Goal: Task Accomplishment & Management: Manage account settings

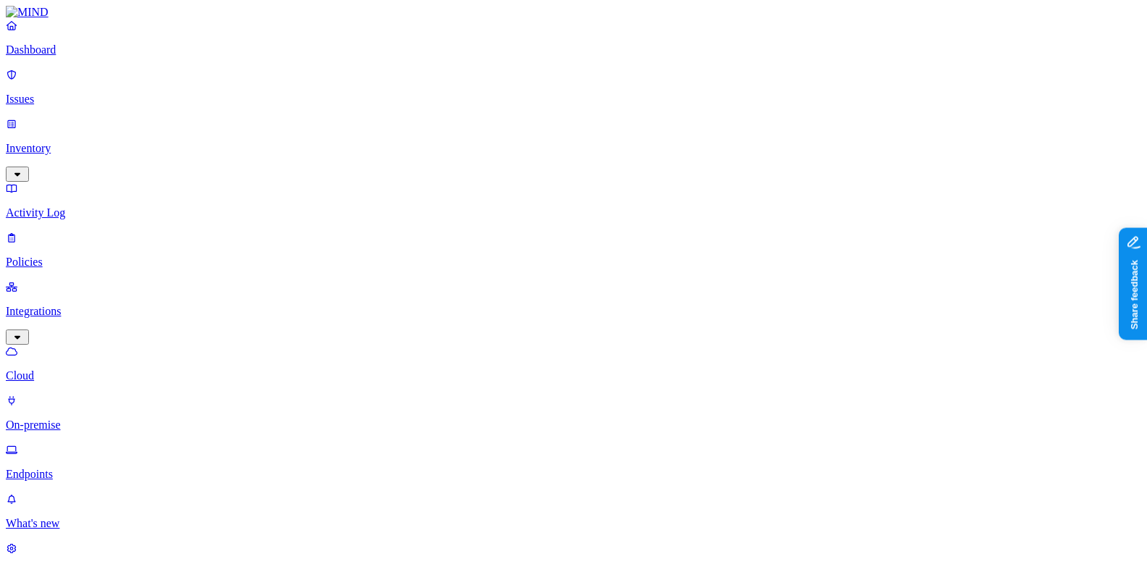
scroll to position [0, 56]
click at [142, 549] on html "Dashboard Issues Inventory Activity Log Policies Integrations Cloud On-premise …" at bounding box center [573, 517] width 1147 height 1034
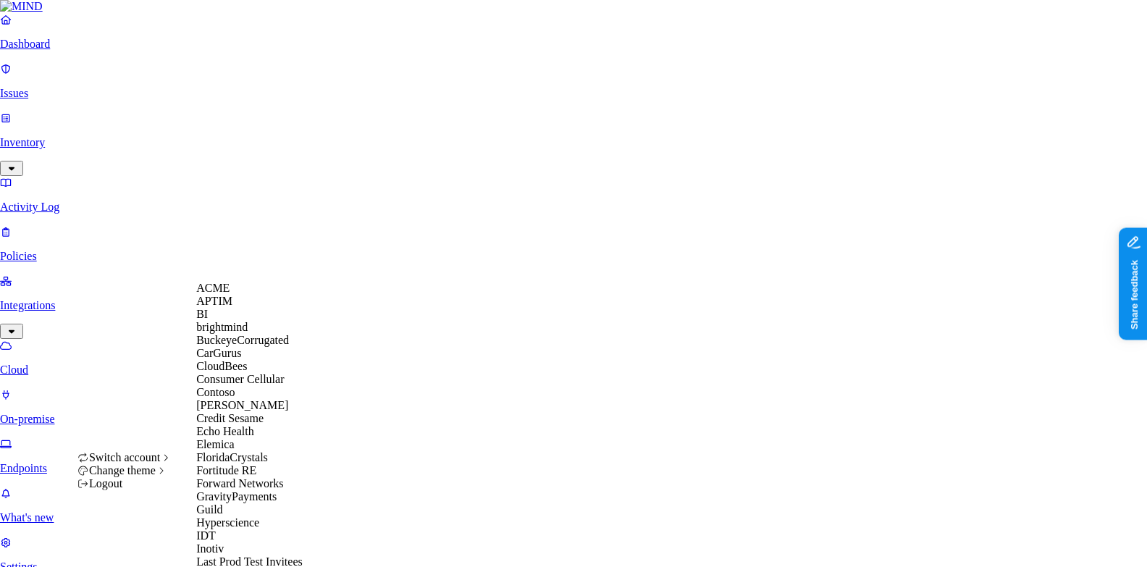
scroll to position [0, 0]
click at [263, 292] on div "ACME" at bounding box center [266, 288] width 140 height 13
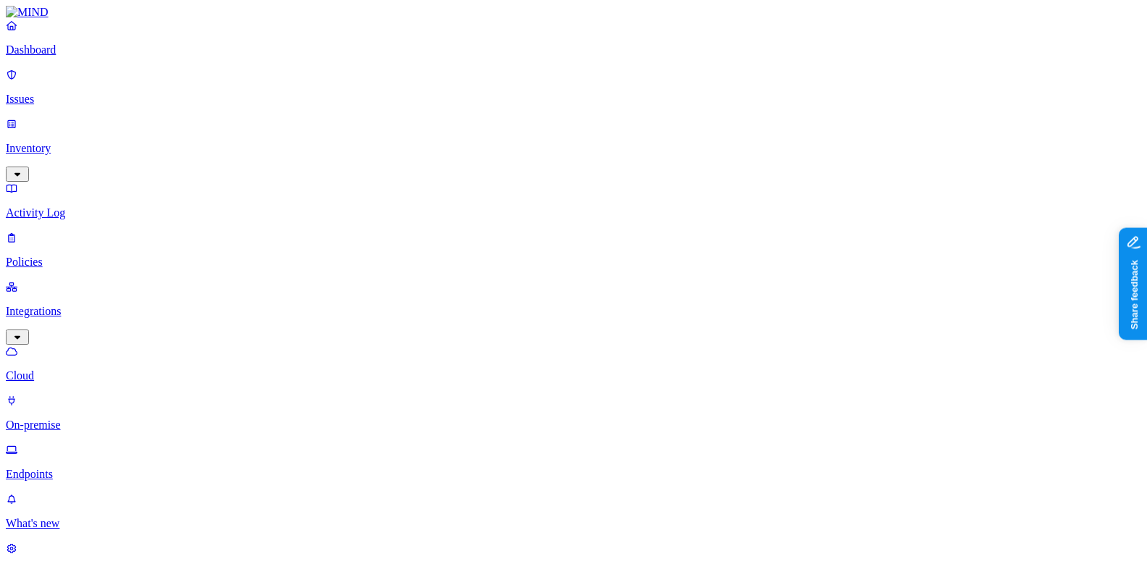
scroll to position [0, 56]
click at [45, 56] on p "Dashboard" at bounding box center [573, 49] width 1135 height 13
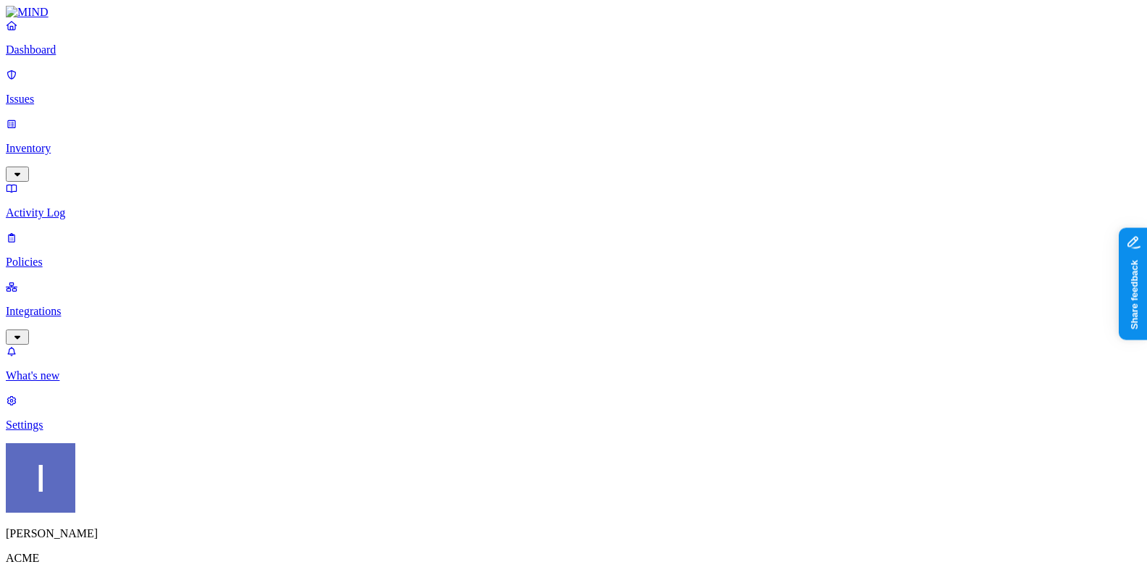
click at [97, 431] on p "Settings" at bounding box center [573, 424] width 1135 height 13
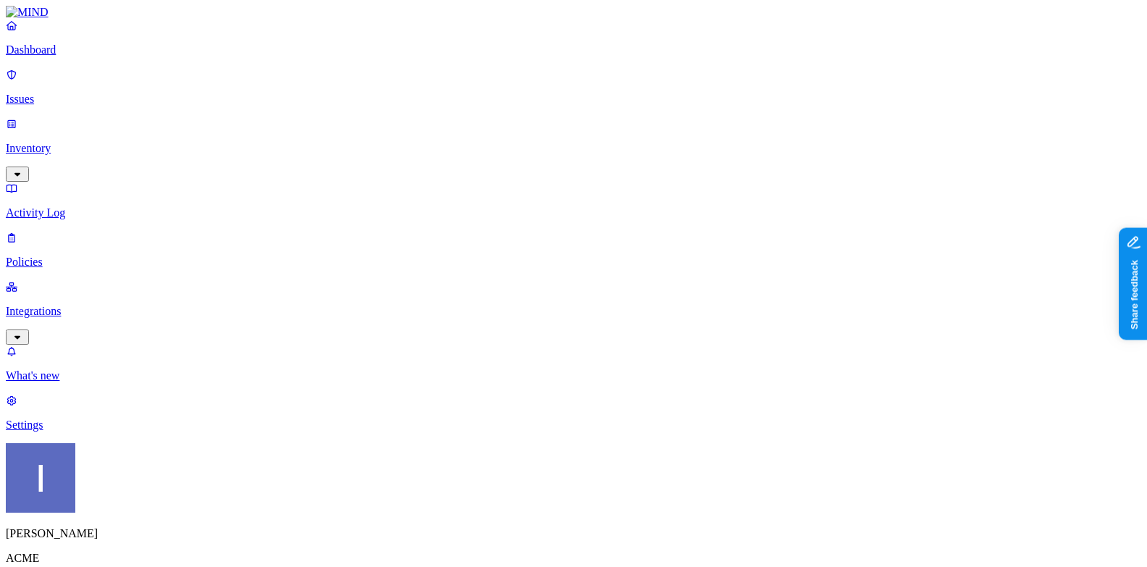
scroll to position [0, 0]
paste input "isaac.leipprandt@mind.io"
type input "isaac.leipprandt@mind.io"
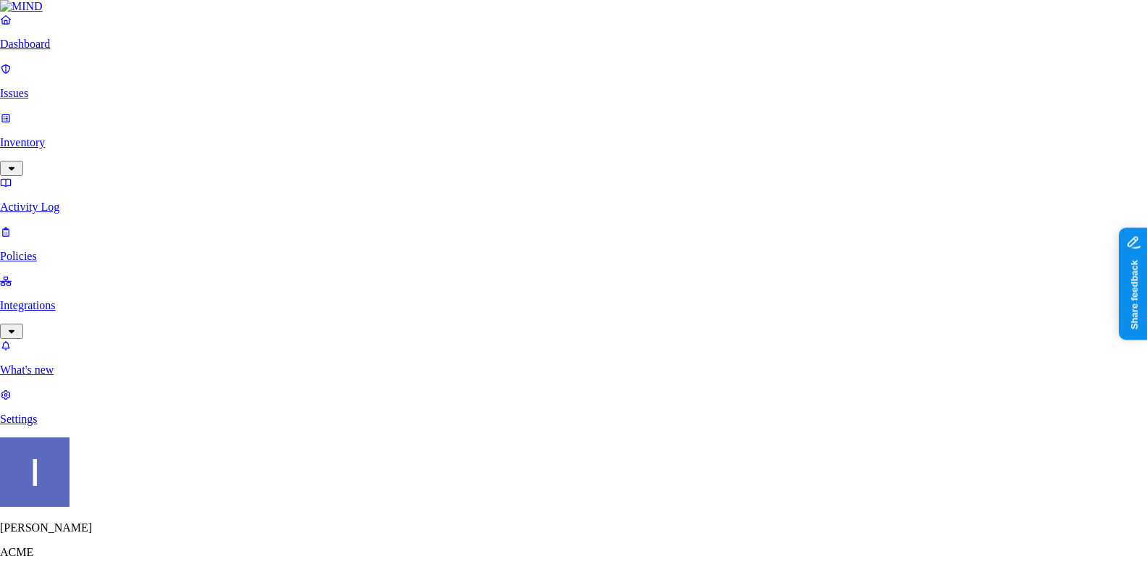
paste input "isaac.leipprandt@mind.io"
type input "isaac.leipprandt@mind.io"
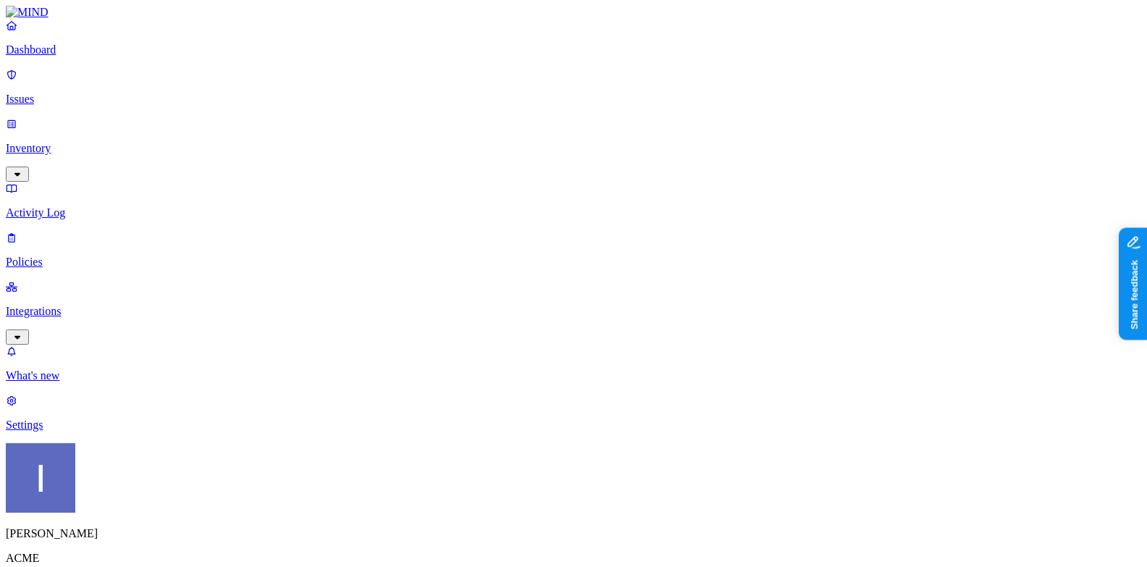
click at [56, 56] on p "Dashboard" at bounding box center [573, 49] width 1135 height 13
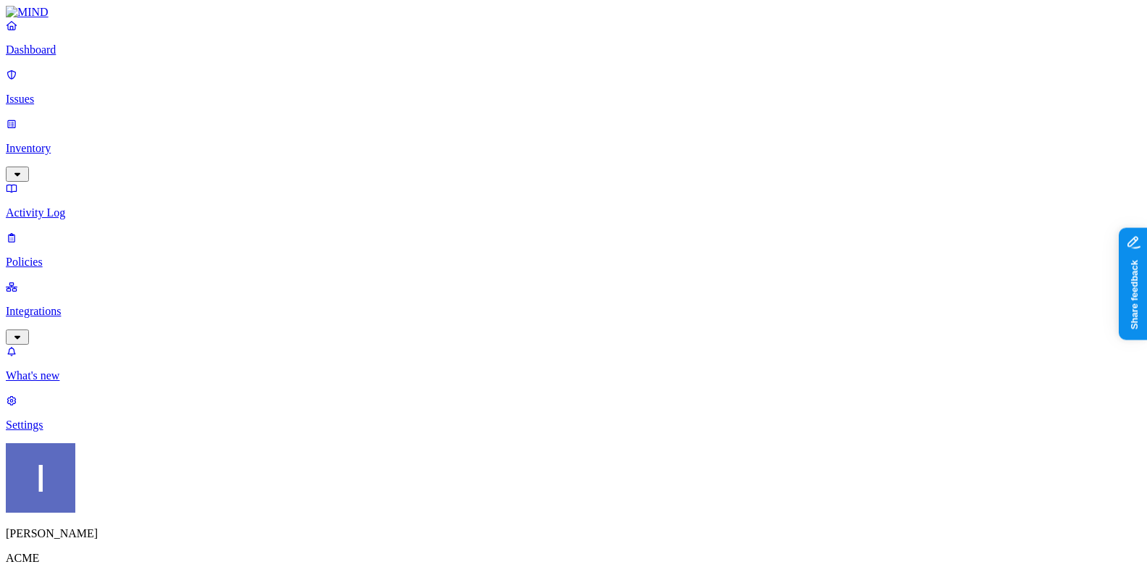
click at [85, 305] on p "Integrations" at bounding box center [573, 311] width 1135 height 13
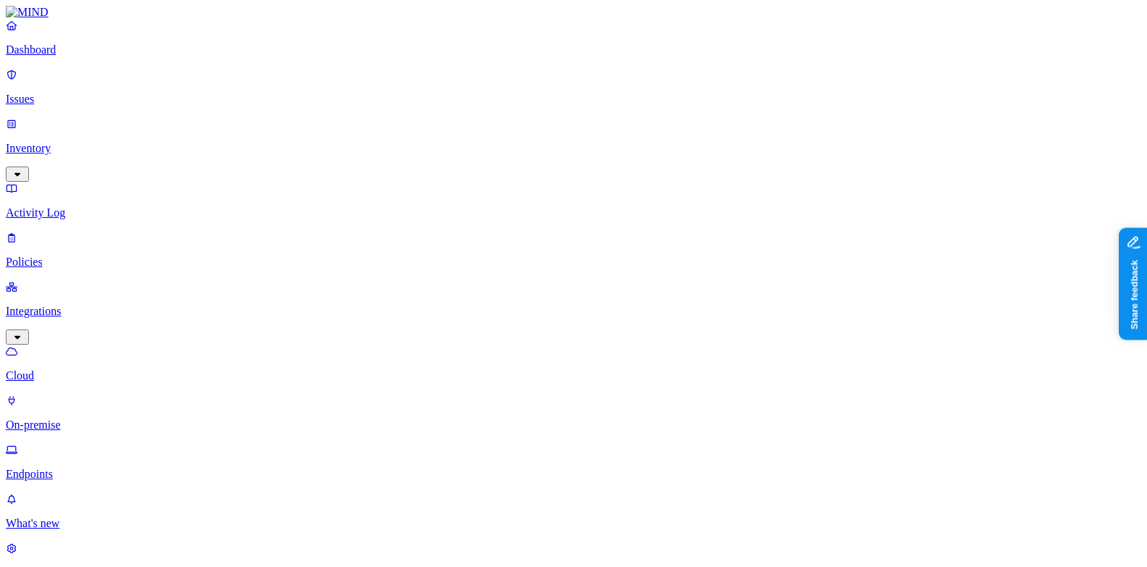
click at [89, 418] on p "On-premise" at bounding box center [573, 424] width 1135 height 13
click at [91, 468] on p "Endpoints" at bounding box center [573, 474] width 1135 height 13
click at [82, 56] on p "Dashboard" at bounding box center [573, 49] width 1135 height 13
click at [74, 56] on p "Dashboard" at bounding box center [573, 49] width 1135 height 13
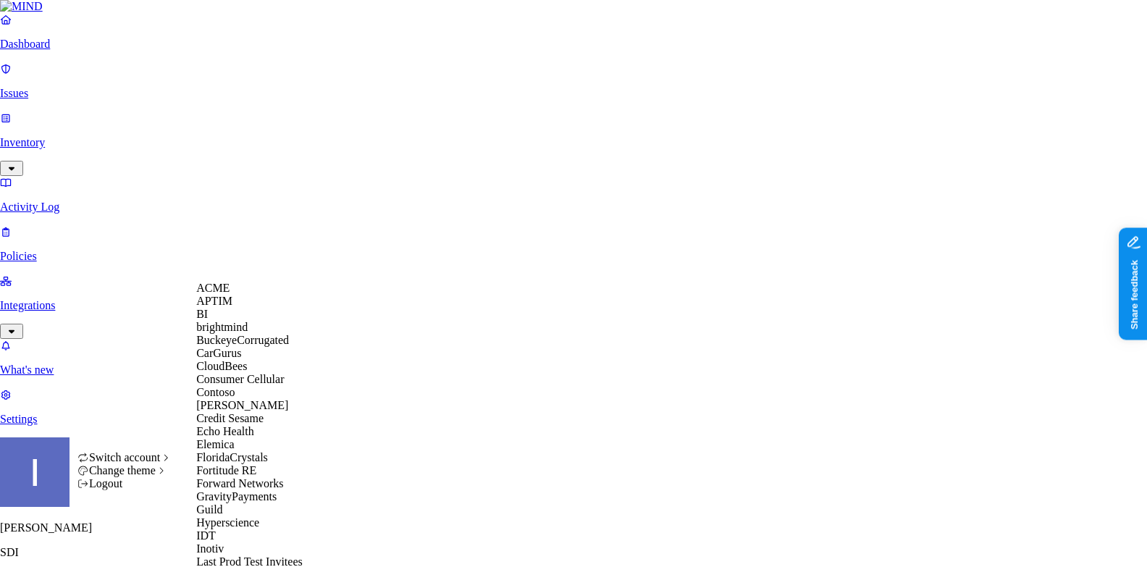
scroll to position [607, 0]
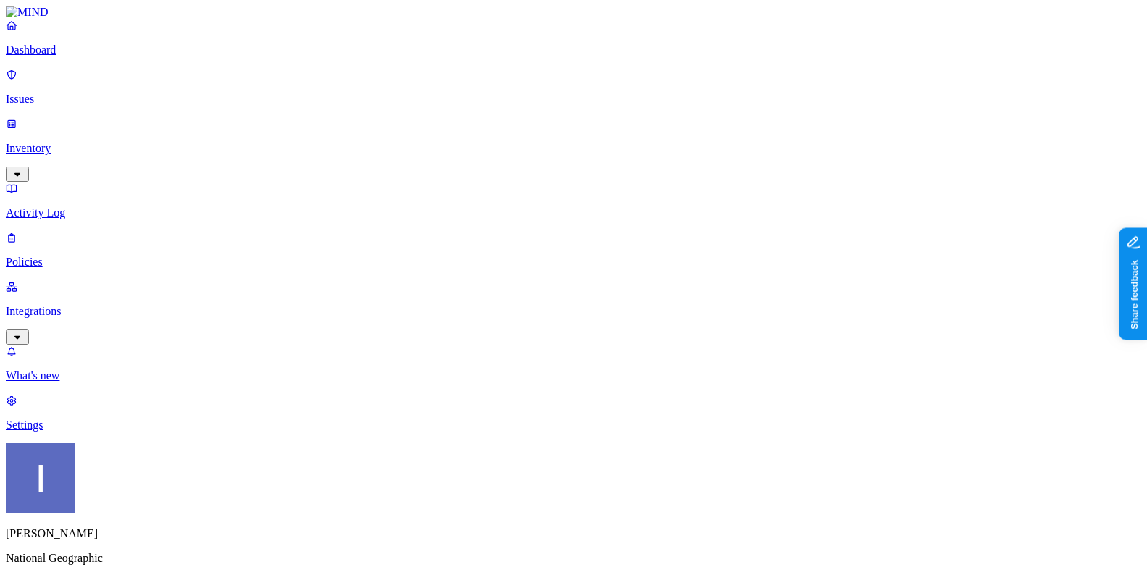
click at [51, 142] on p "Inventory" at bounding box center [573, 148] width 1135 height 13
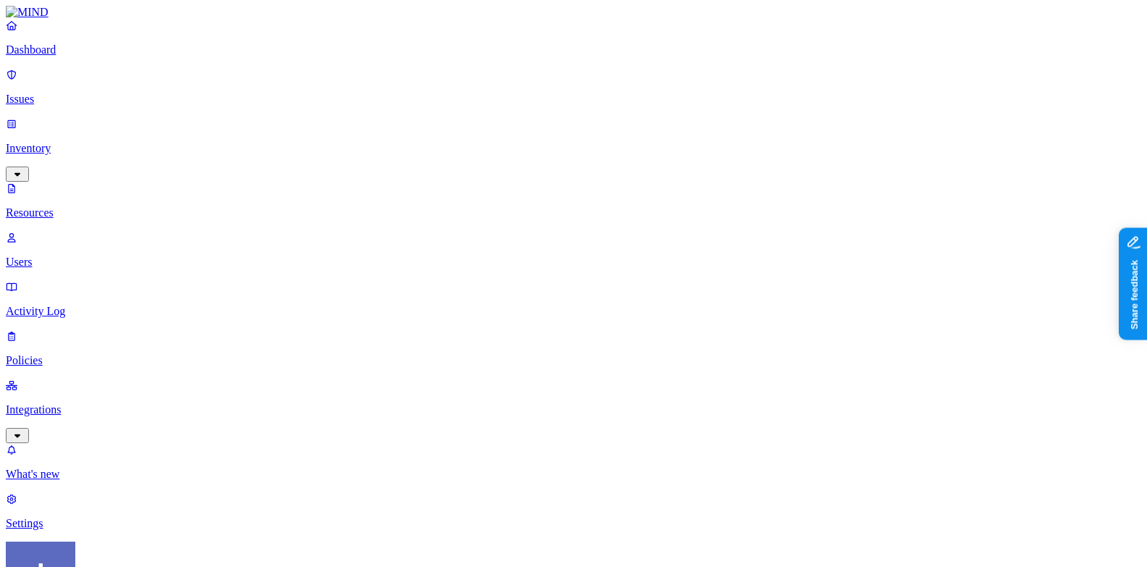
click at [73, 256] on p "Users" at bounding box center [573, 262] width 1135 height 13
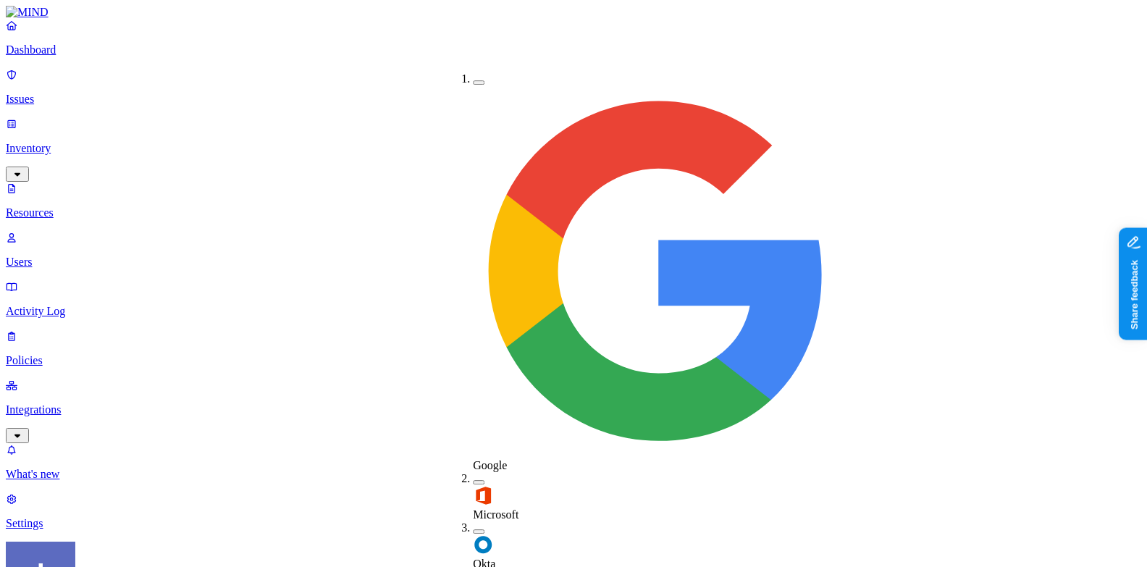
click at [507, 459] on span "Google" at bounding box center [490, 465] width 34 height 12
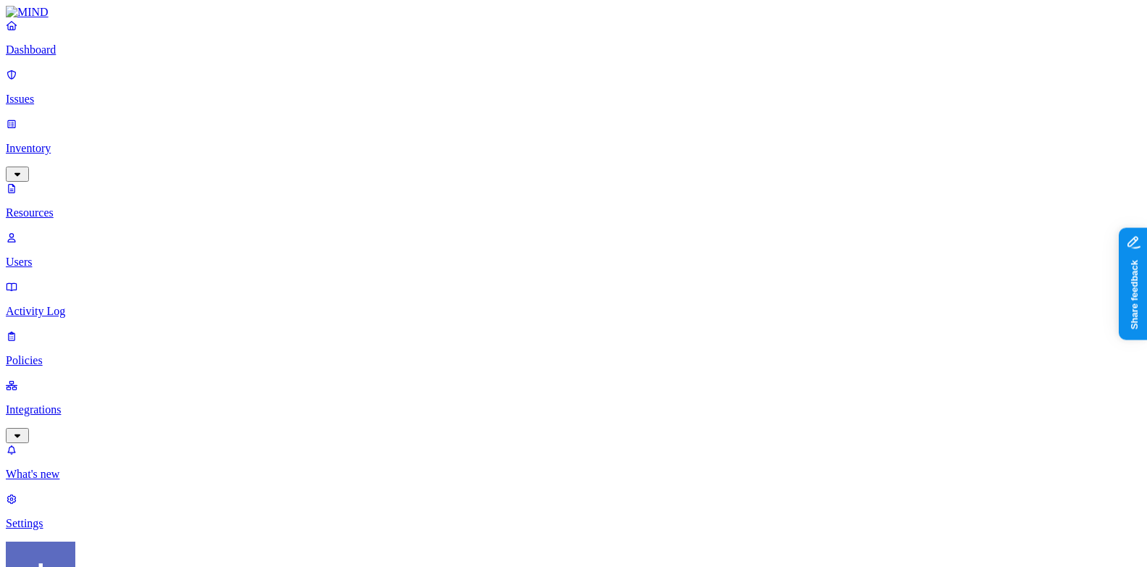
click at [639, 111] on div "Disabled" at bounding box center [639, 104] width 0 height 13
type input "vfs_"
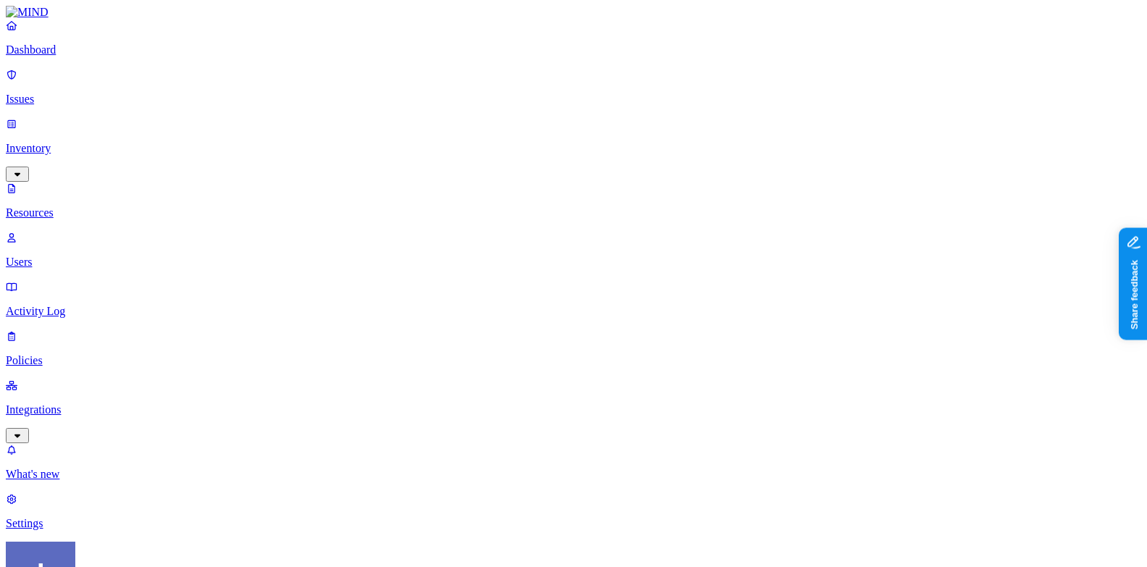
type input "VFE"
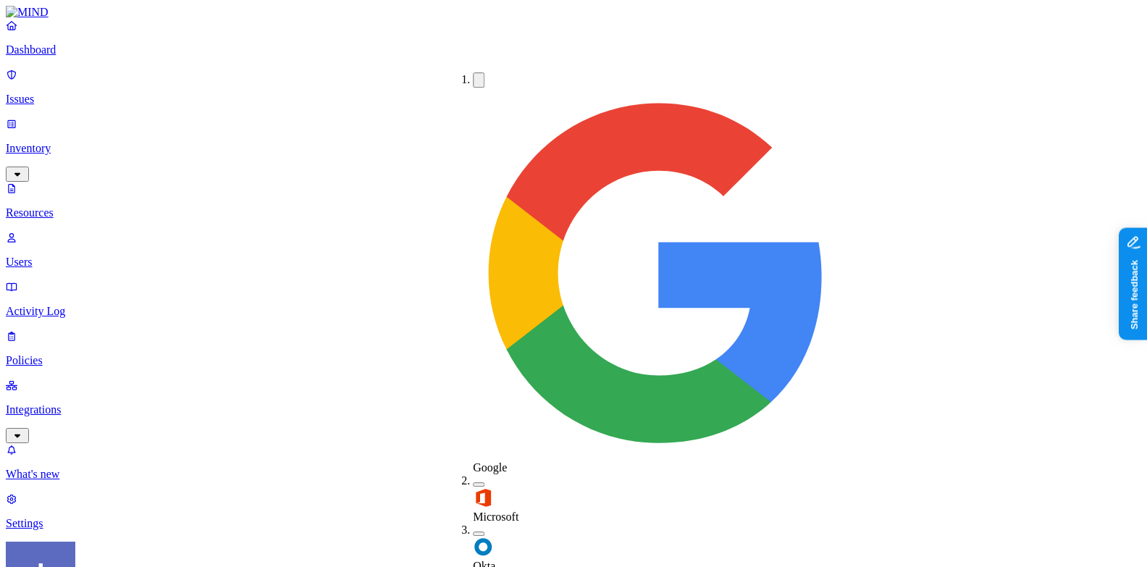
click at [507, 461] on span "Google" at bounding box center [490, 467] width 34 height 12
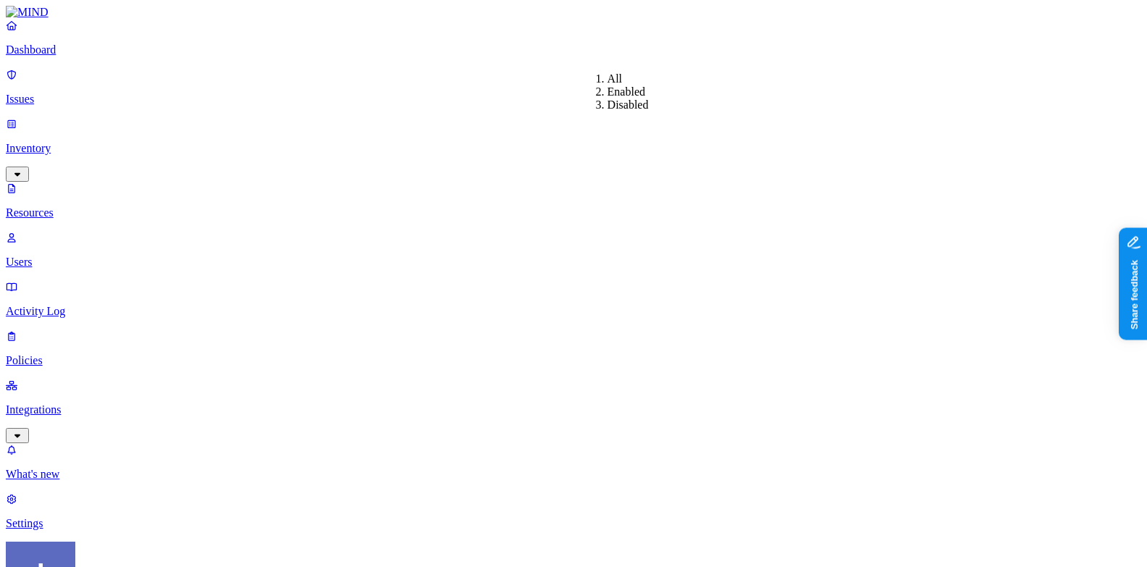
click at [607, 111] on div "Disabled" at bounding box center [607, 104] width 0 height 13
type input "v"
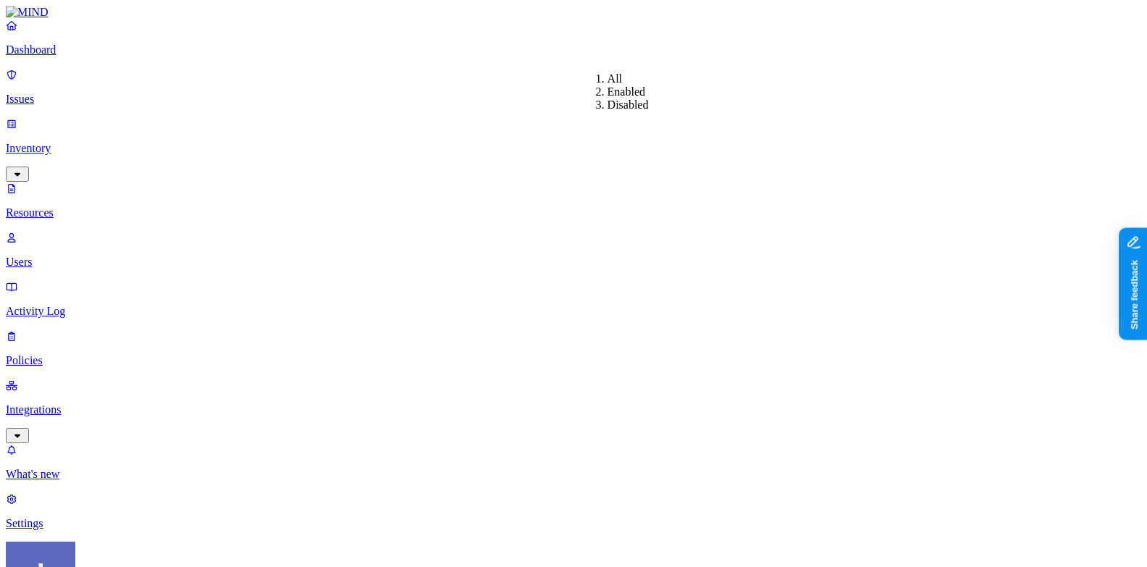
click at [607, 111] on div "Disabled" at bounding box center [607, 104] width 0 height 13
click at [64, 329] on link "Policies" at bounding box center [573, 348] width 1135 height 38
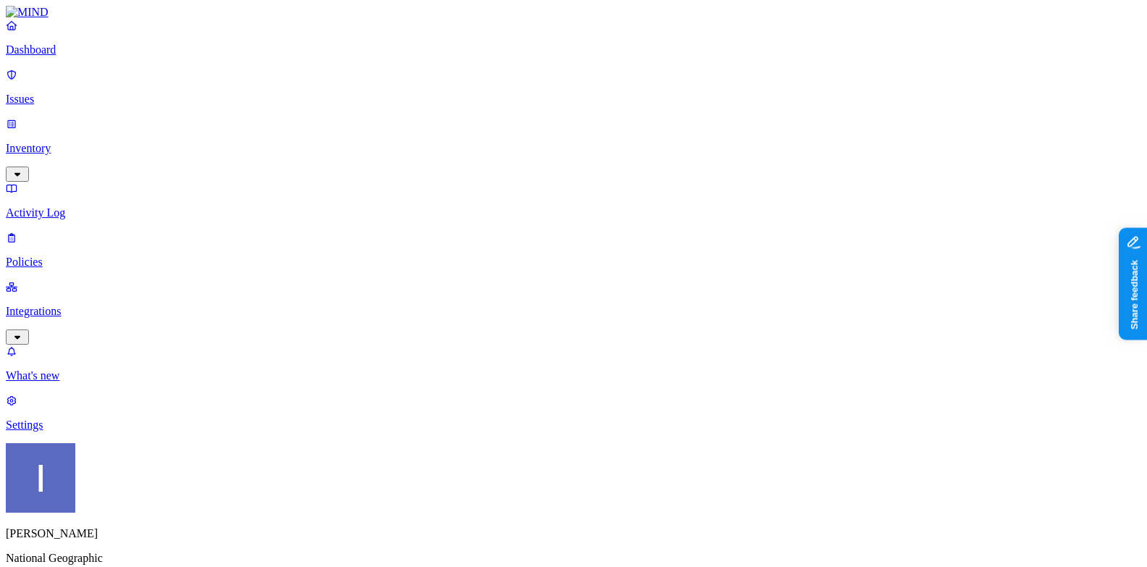
click at [506, 360] on label "Internal access" at bounding box center [488, 359] width 36 height 25
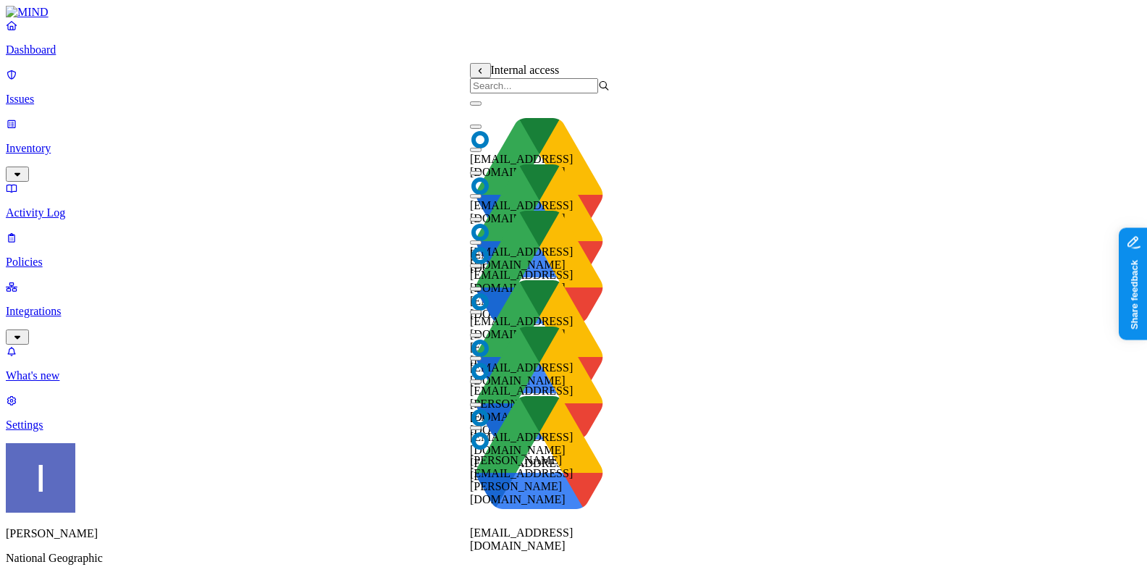
click at [557, 93] on input "search" at bounding box center [534, 85] width 128 height 15
type input "d"
click at [483, 75] on icon at bounding box center [480, 70] width 9 height 7
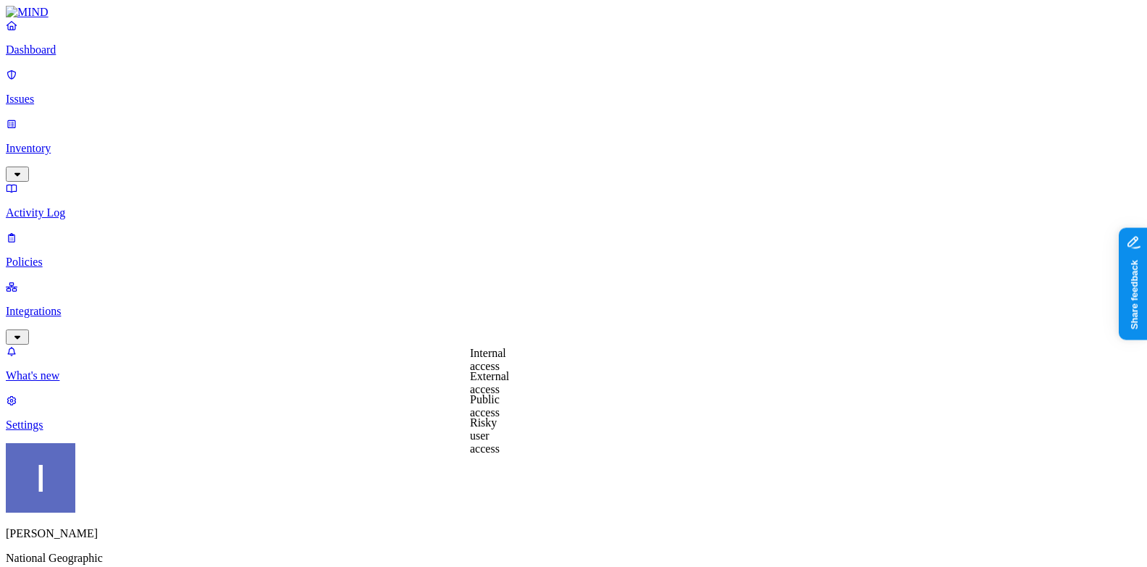
click at [509, 383] on label "External access" at bounding box center [489, 382] width 39 height 25
type input "[X] employee accessible files"
click at [135, 536] on div "Itai Schwartz National Geographic" at bounding box center [573, 517] width 1135 height 148
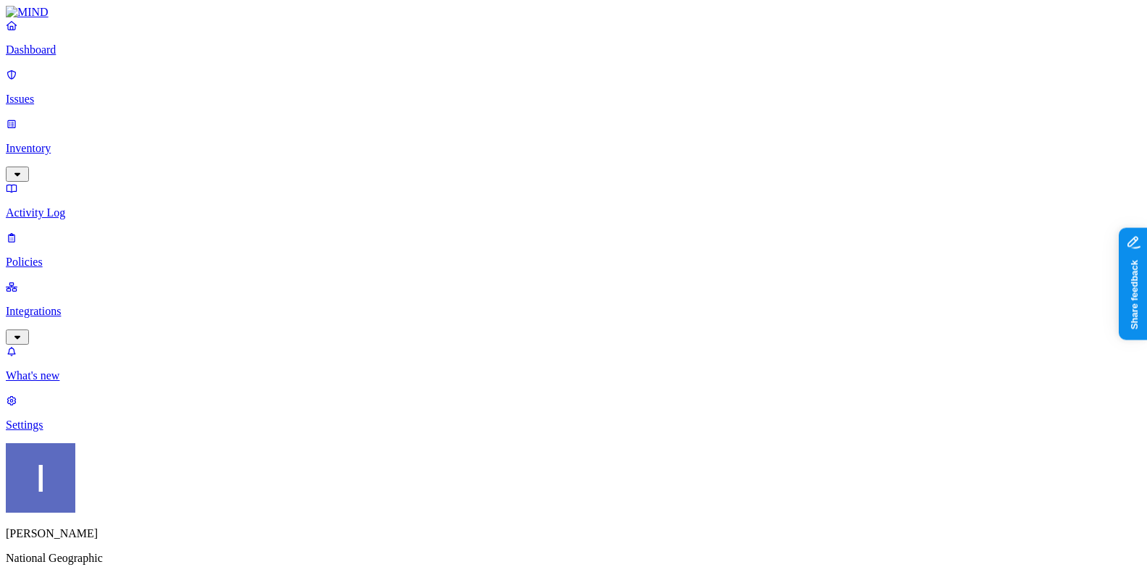
click at [139, 556] on div "Itai Schwartz National Geographic" at bounding box center [573, 517] width 1135 height 148
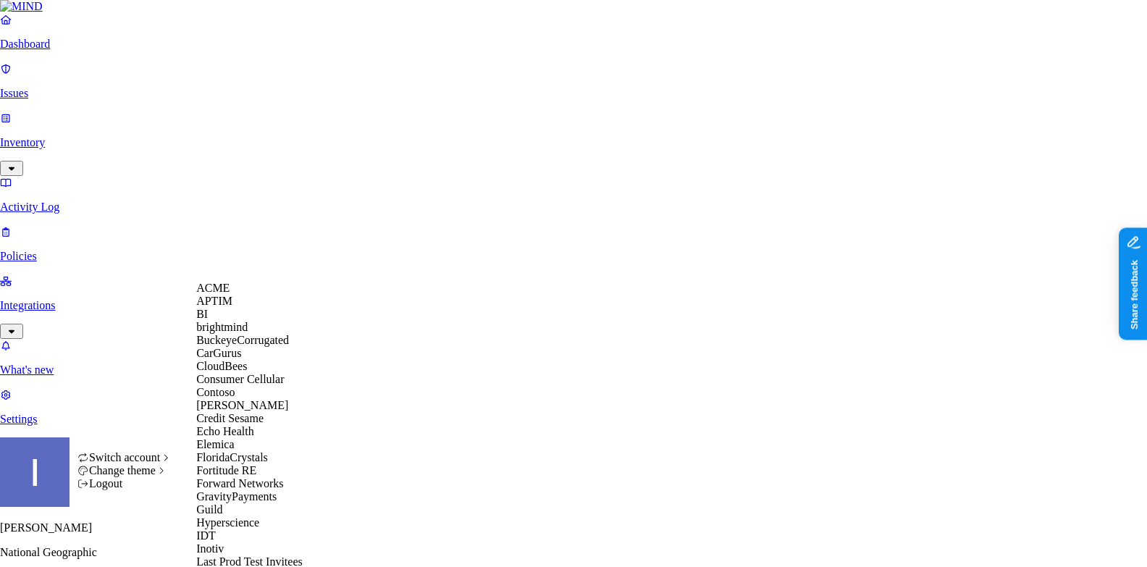
click at [245, 308] on div "APTIM" at bounding box center [266, 301] width 140 height 13
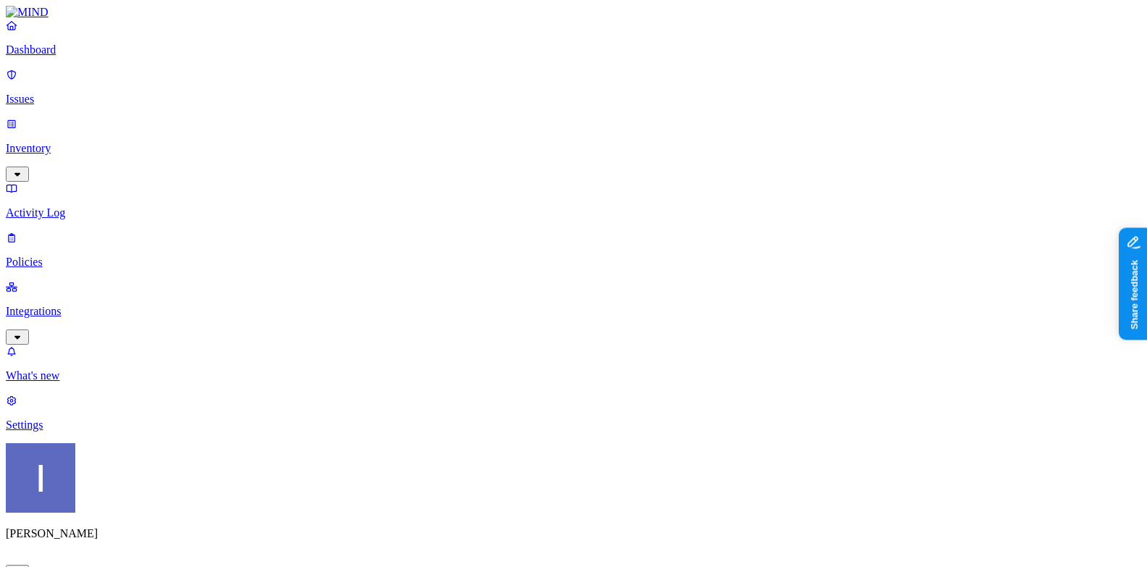
click at [109, 256] on p "Policies" at bounding box center [573, 262] width 1135 height 13
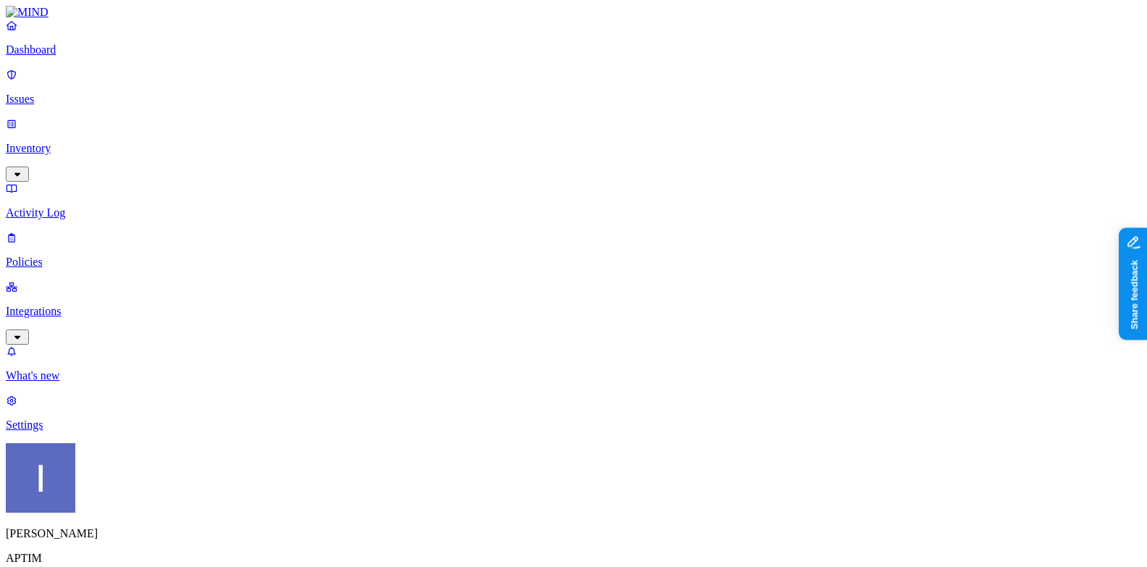
scroll to position [0, 299]
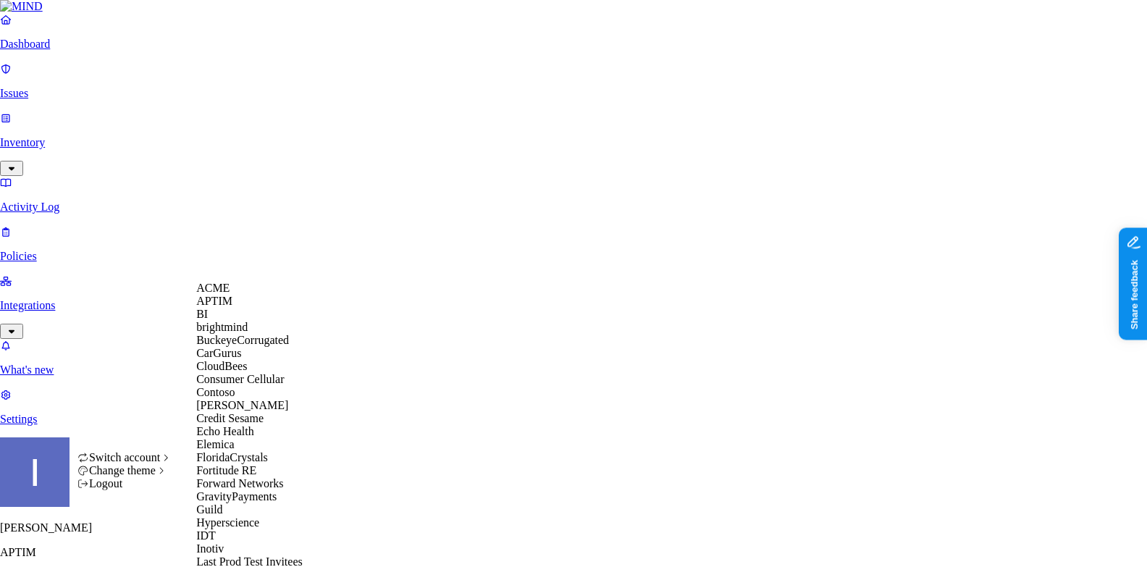
scroll to position [632, 0]
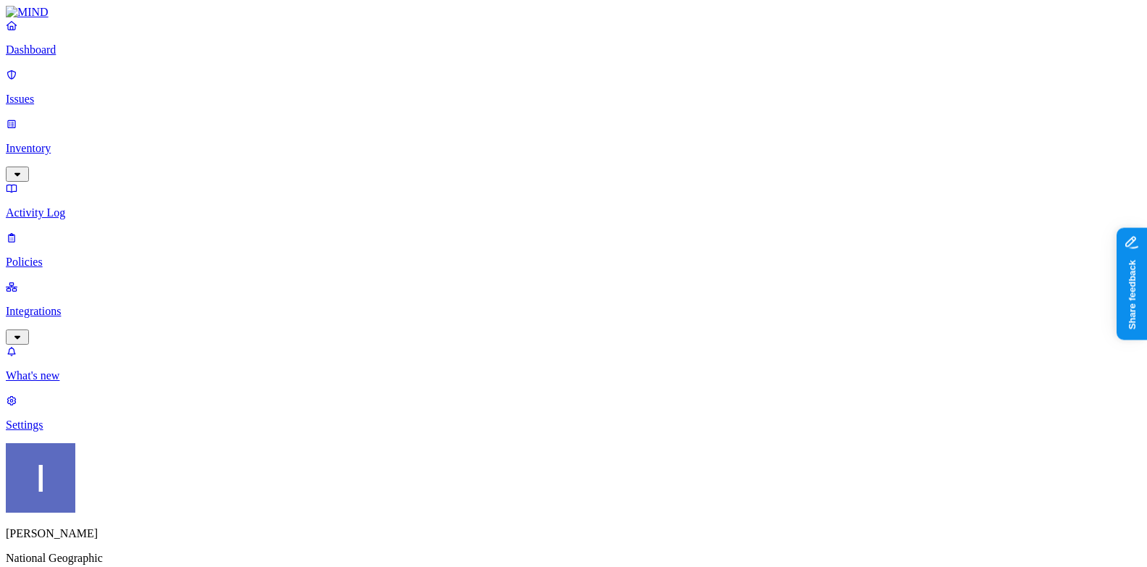
click at [55, 231] on link "Policies" at bounding box center [573, 250] width 1135 height 38
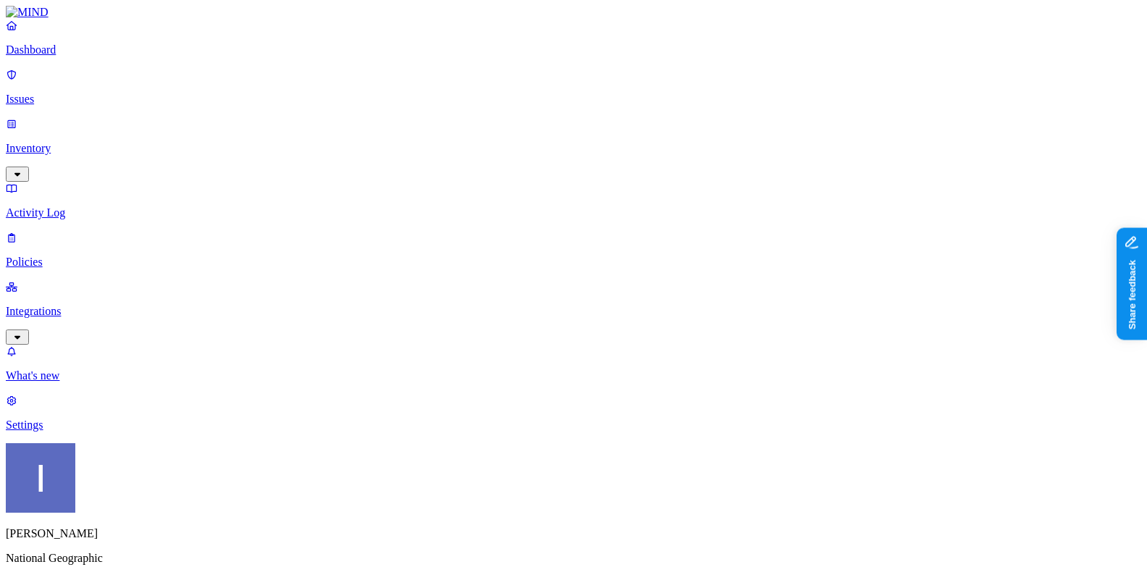
click at [506, 327] on label "Internal access" at bounding box center [488, 322] width 36 height 25
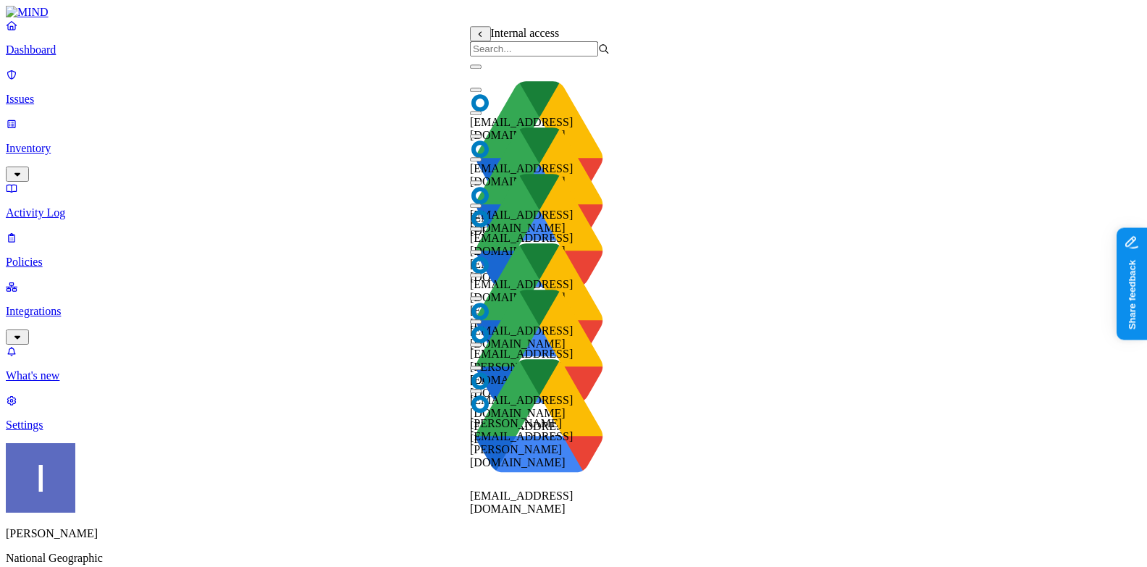
click at [535, 90] on div "aagnone@ngs.org" at bounding box center [540, 153] width 140 height 168
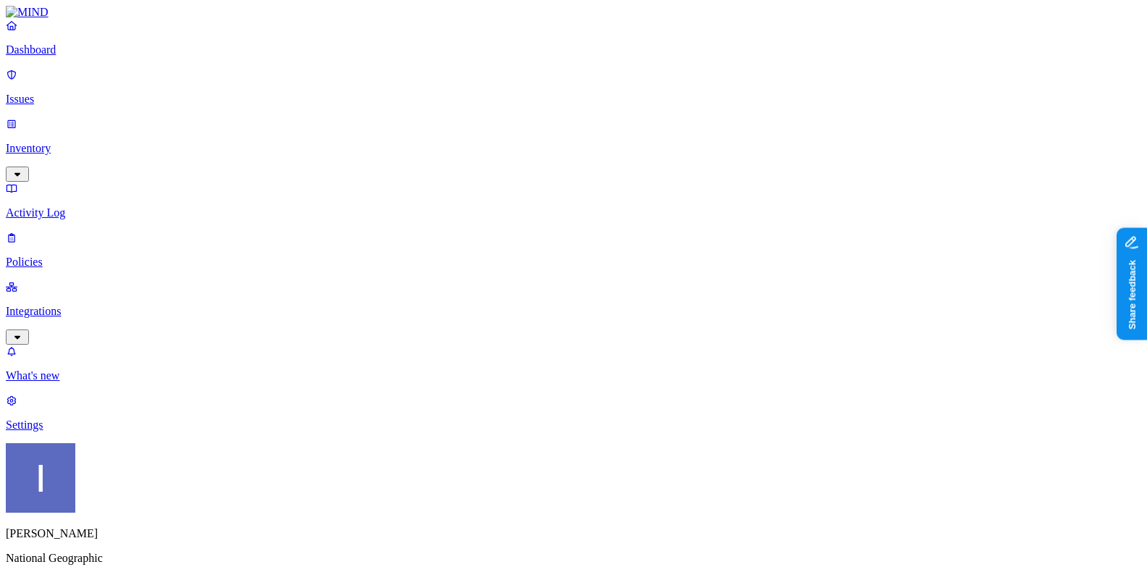
click at [747, 345] on label "AND" at bounding box center [740, 339] width 25 height 12
click at [757, 397] on label "Public access" at bounding box center [743, 383] width 30 height 25
click at [786, 345] on label "Anyone with link" at bounding box center [764, 337] width 72 height 25
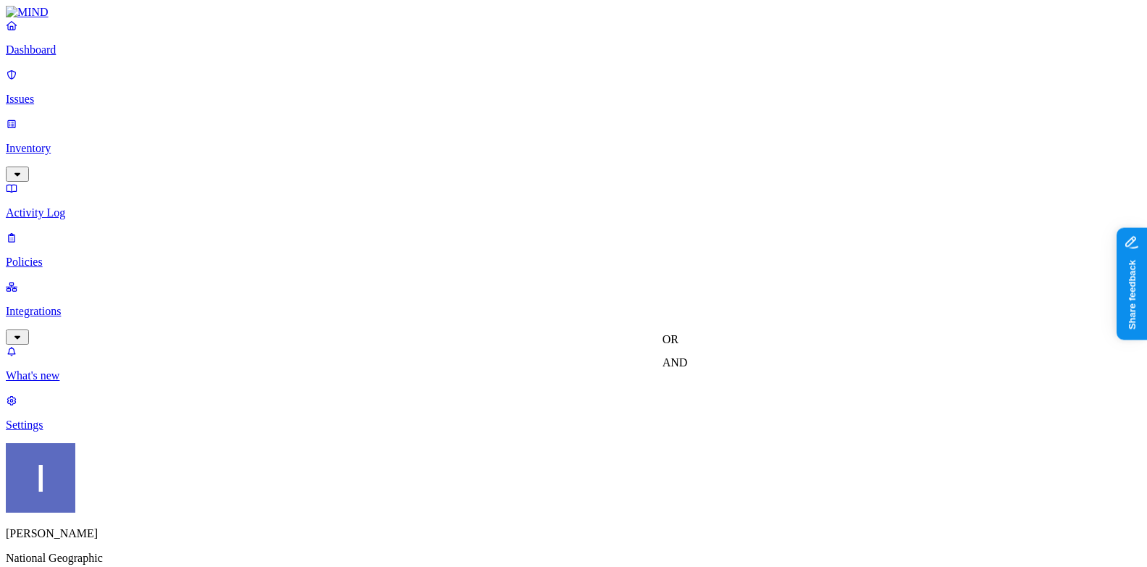
click at [678, 345] on label "OR" at bounding box center [670, 339] width 16 height 12
click at [701, 397] on label "External access" at bounding box center [681, 383] width 39 height 25
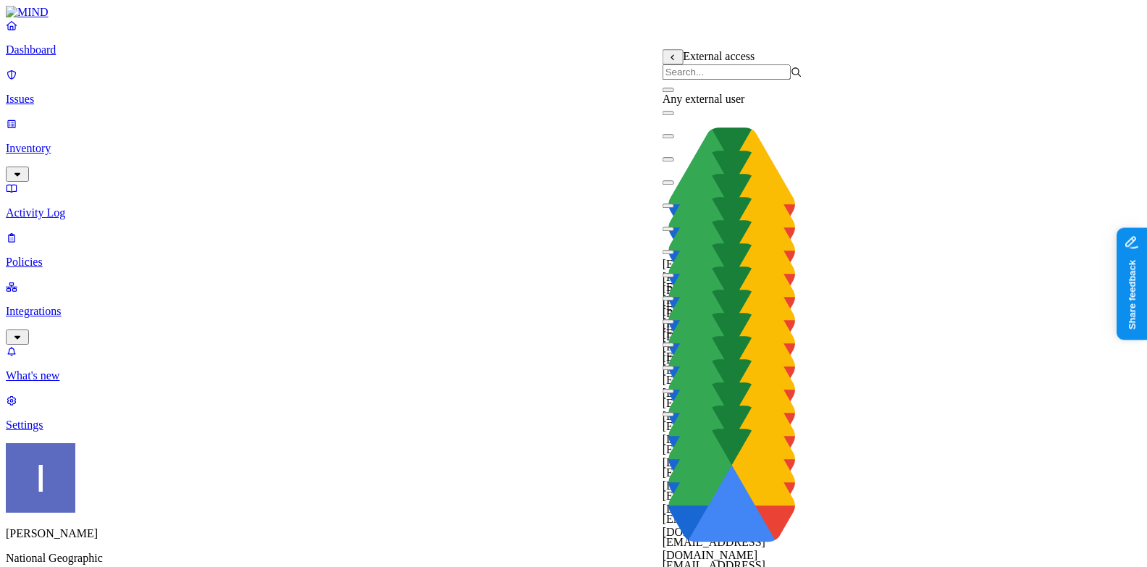
click at [745, 105] on span "Any external user" at bounding box center [703, 99] width 83 height 12
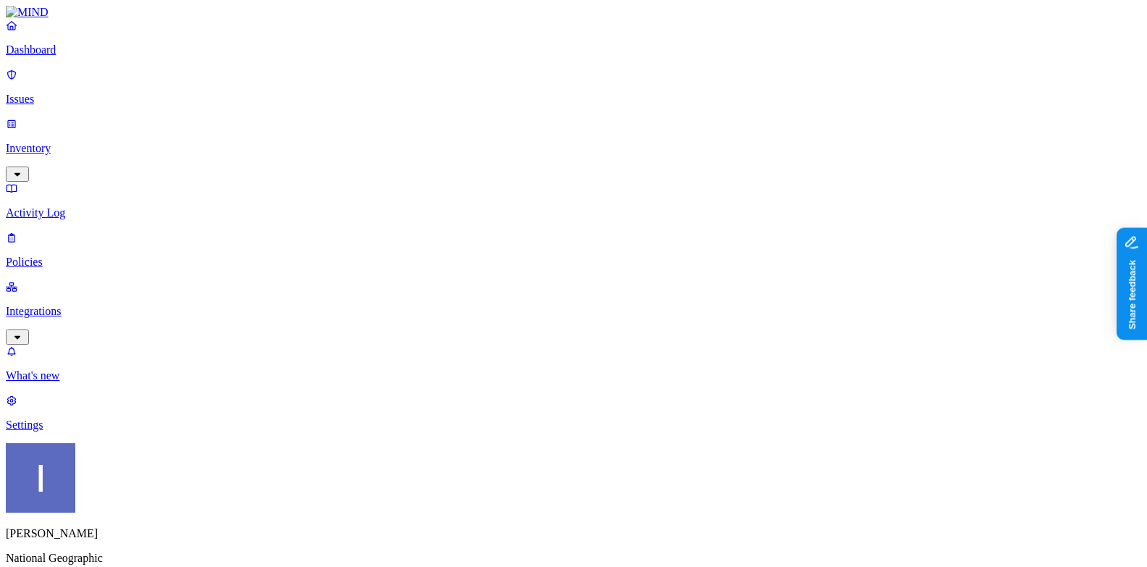
scroll to position [383, 0]
click at [91, 142] on p "Inventory" at bounding box center [573, 148] width 1135 height 13
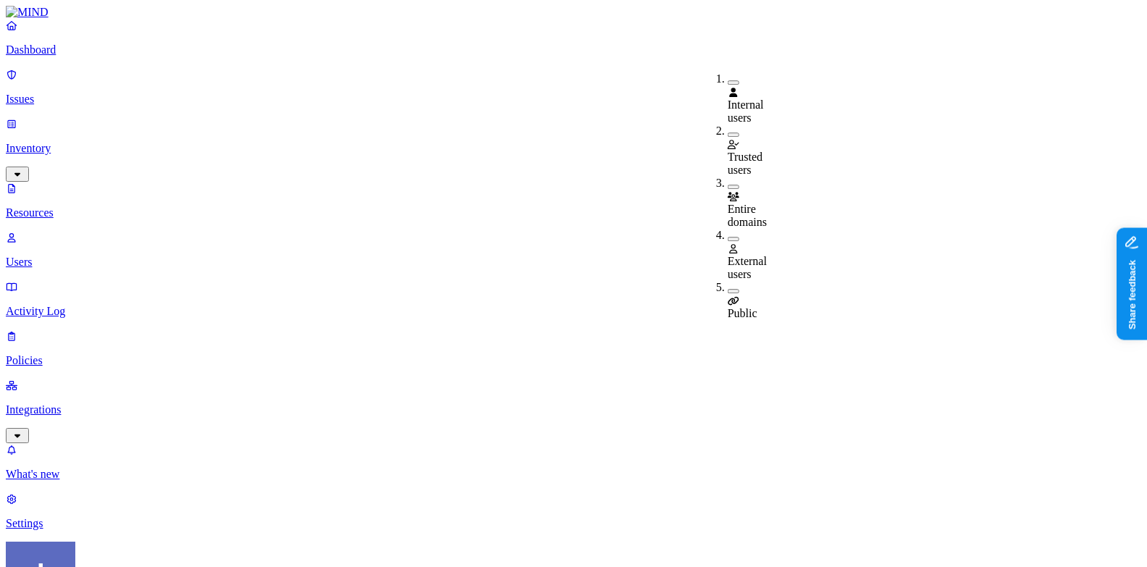
click at [736, 296] on icon at bounding box center [734, 300] width 12 height 9
click at [728, 289] on button "button" at bounding box center [734, 291] width 12 height 4
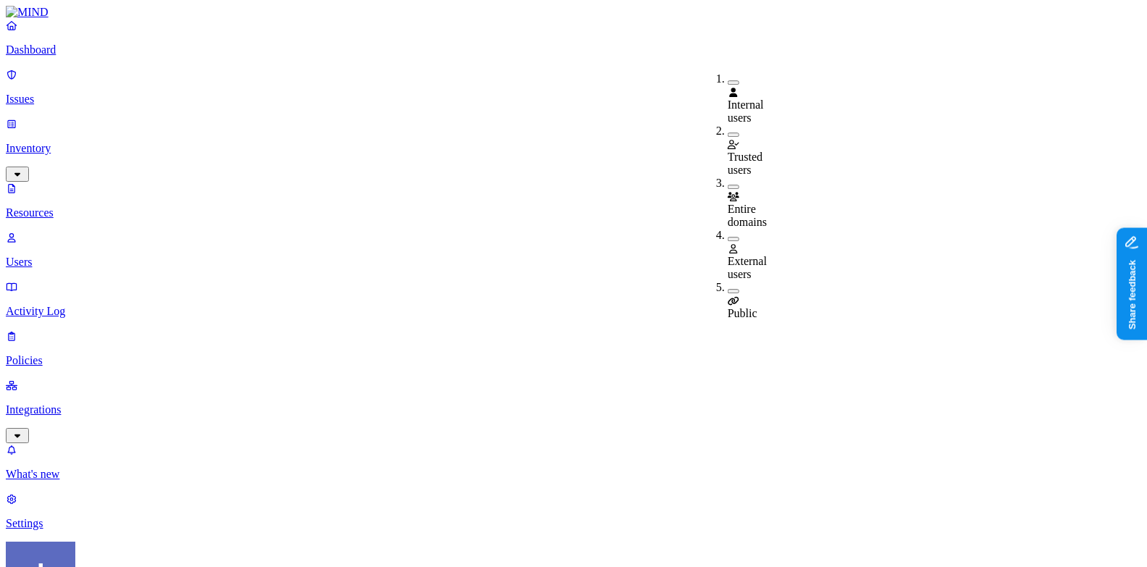
click at [728, 237] on button "button" at bounding box center [734, 239] width 12 height 4
